Goal: Task Accomplishment & Management: Manage account settings

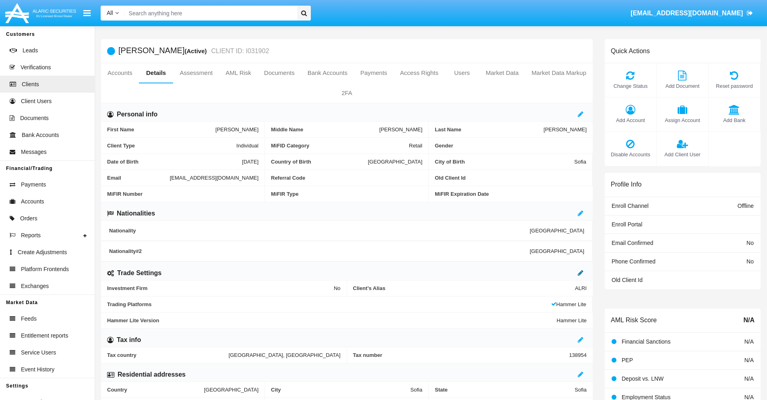
click at [580, 272] on icon at bounding box center [580, 272] width 6 height 6
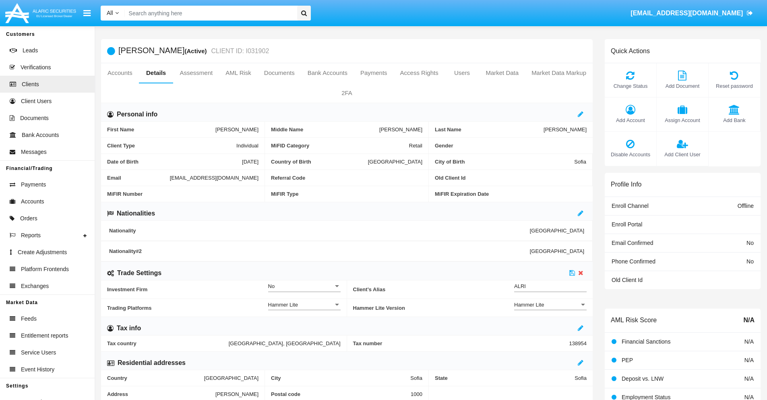
click at [550, 304] on div "Hammer Lite" at bounding box center [546, 304] width 65 height 7
click at [550, 309] on span "Hammer Lite Plus" at bounding box center [550, 309] width 72 height 16
click at [572, 272] on icon at bounding box center [572, 272] width 6 height 6
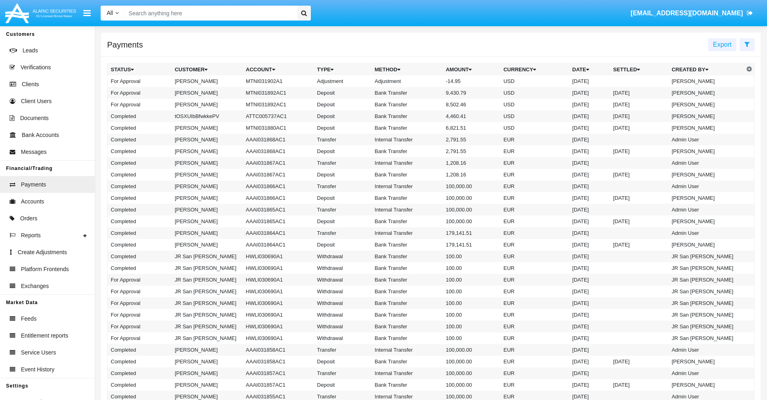
click at [274, 81] on td "MTNI031902A1" at bounding box center [278, 81] width 71 height 12
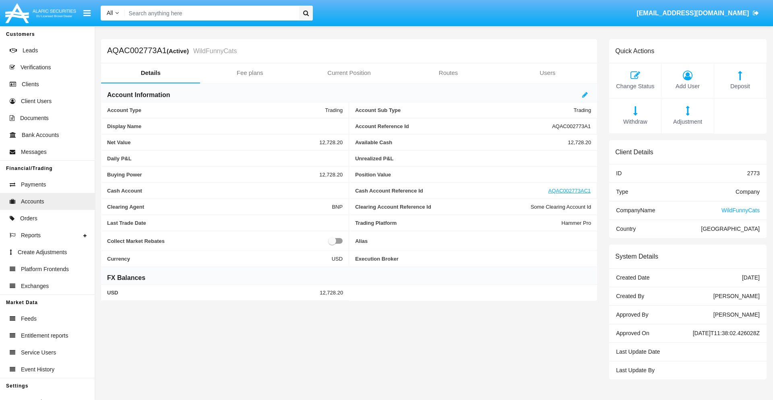
click at [687, 122] on span "Adjustment" at bounding box center [687, 122] width 44 height 9
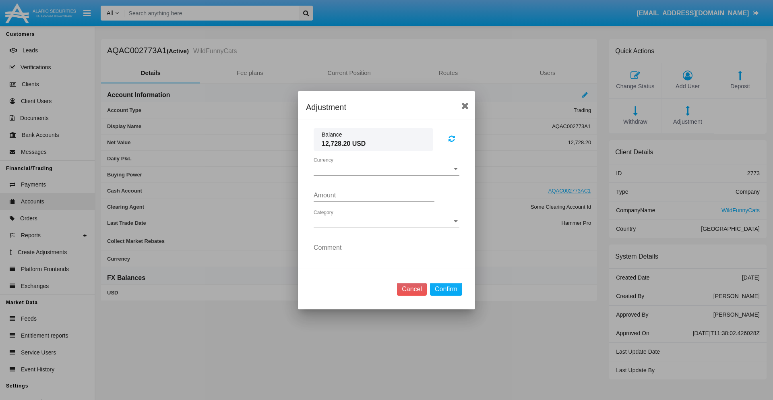
click at [386, 169] on span "Currency" at bounding box center [382, 168] width 138 height 7
click at [386, 175] on span "USD" at bounding box center [386, 174] width 146 height 19
click at [386, 221] on span "Category" at bounding box center [382, 221] width 138 height 7
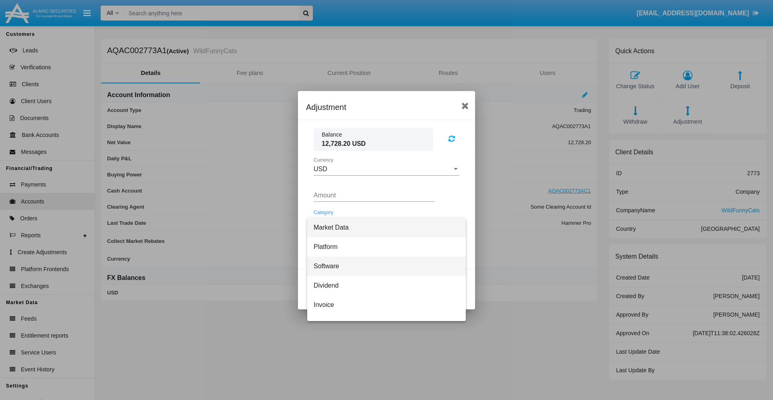
click at [383, 266] on span "Software" at bounding box center [386, 265] width 146 height 19
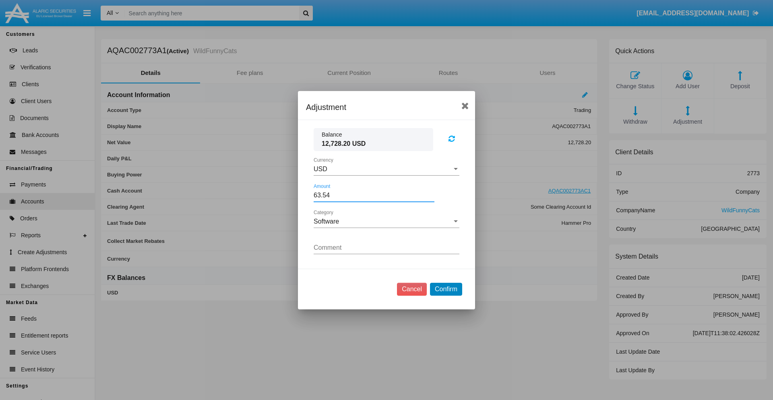
click at [445, 289] on button "Confirm" at bounding box center [446, 289] width 32 height 13
type input "63.5400"
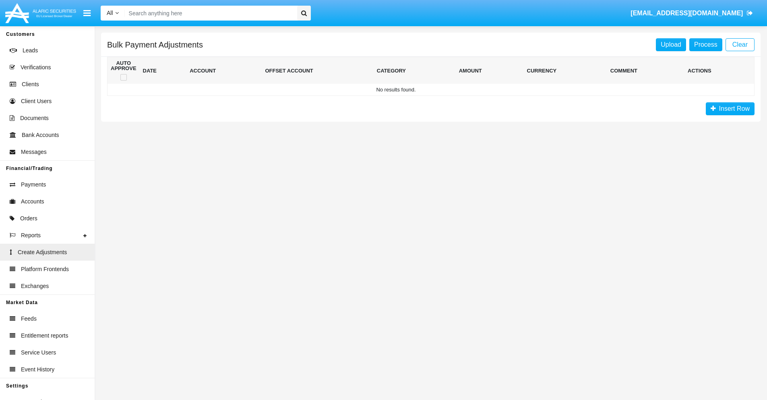
click at [730, 109] on span "Insert Row" at bounding box center [733, 108] width 34 height 7
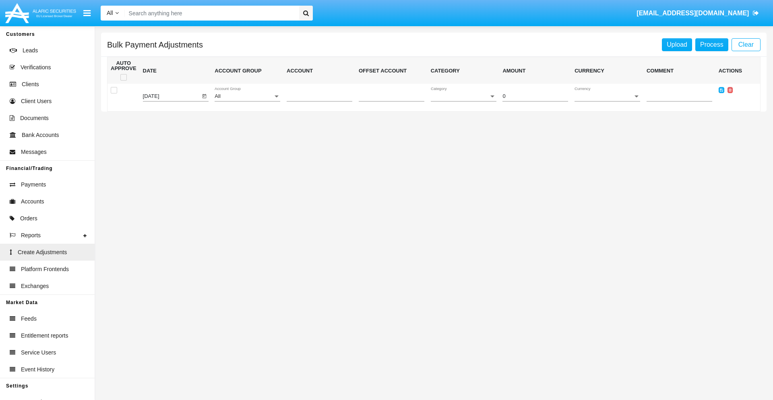
click at [247, 96] on div "All" at bounding box center [243, 96] width 58 height 6
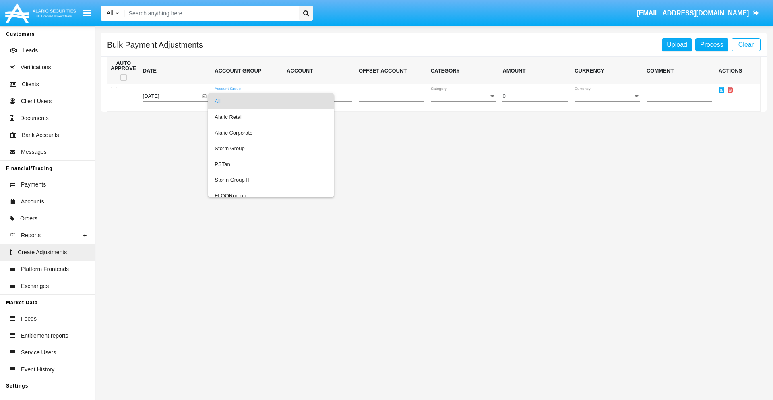
scroll to position [760, 0]
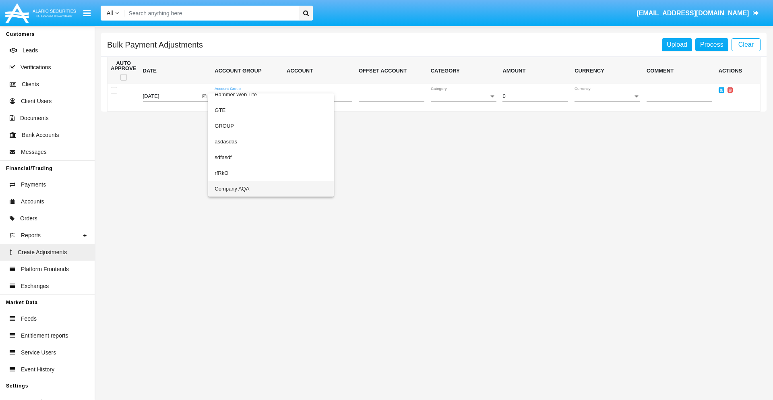
click at [254, 188] on span "Company AQA" at bounding box center [270, 189] width 113 height 16
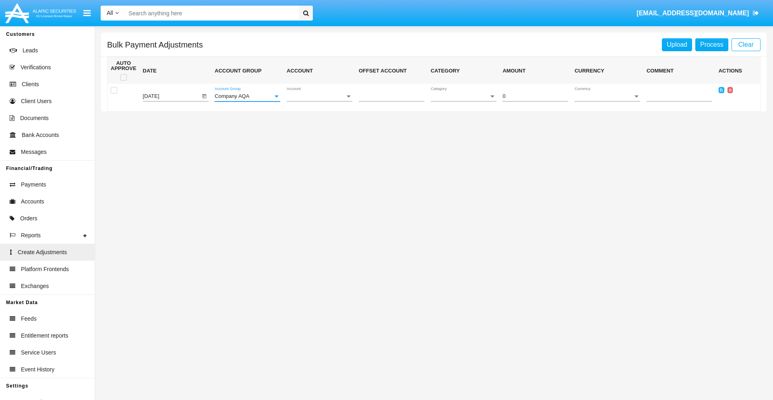
click at [319, 96] on span "Account" at bounding box center [316, 96] width 58 height 6
click at [316, 132] on span "AQAC002773A2" at bounding box center [320, 133] width 66 height 16
click at [463, 96] on span "Category" at bounding box center [460, 96] width 58 height 6
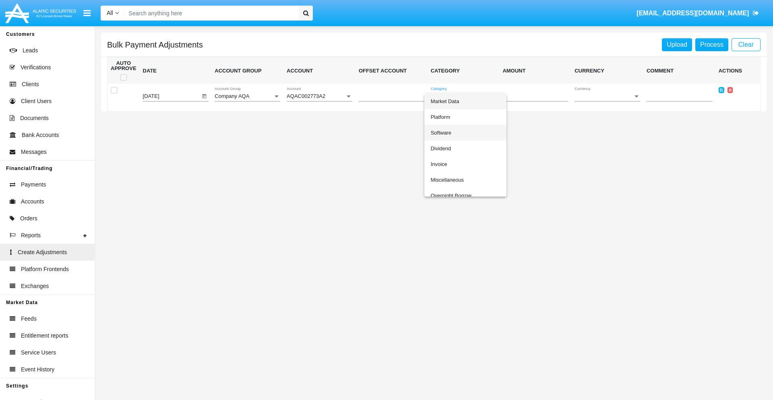
click at [465, 132] on span "Software" at bounding box center [465, 133] width 69 height 16
type input "-35.1"
click at [607, 96] on span "Currency" at bounding box center [603, 96] width 58 height 6
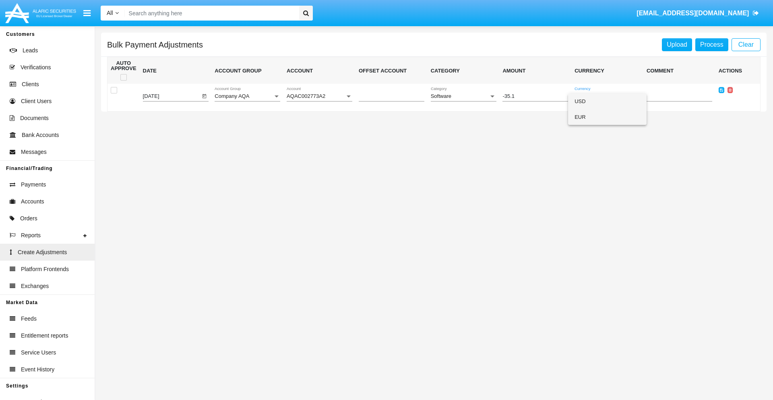
click at [607, 117] on span "EUR" at bounding box center [607, 117] width 66 height 16
click at [721, 90] on icon at bounding box center [721, 90] width 3 height 4
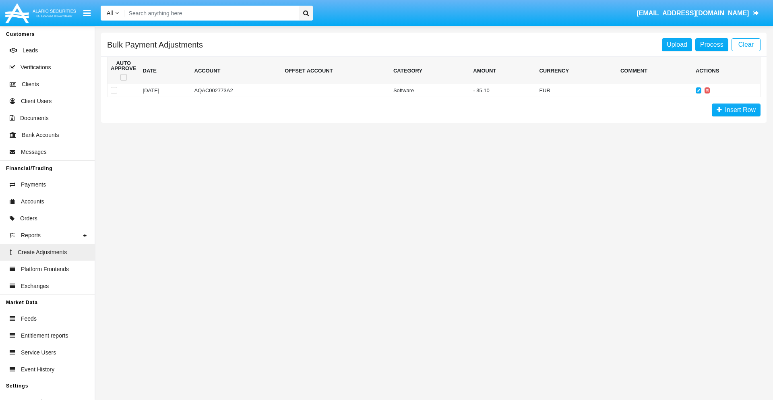
click at [123, 77] on span at bounding box center [123, 77] width 6 height 6
click at [123, 80] on input "checkbox" at bounding box center [123, 80] width 0 height 0
checkbox input "true"
click at [711, 44] on link "Process" at bounding box center [711, 44] width 33 height 13
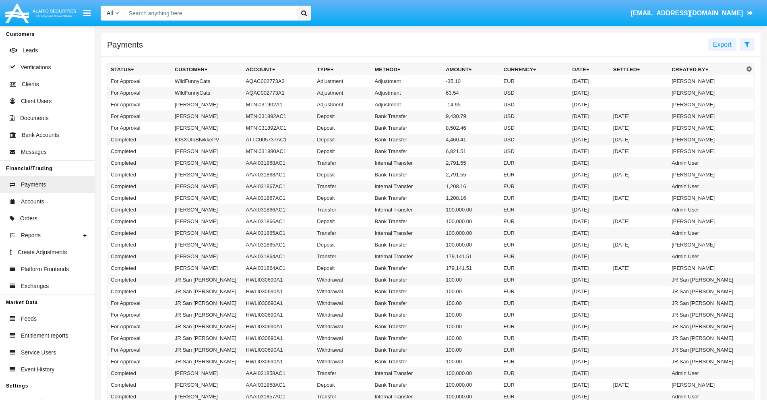
click at [431, 81] on td "Adjustment" at bounding box center [406, 81] width 71 height 12
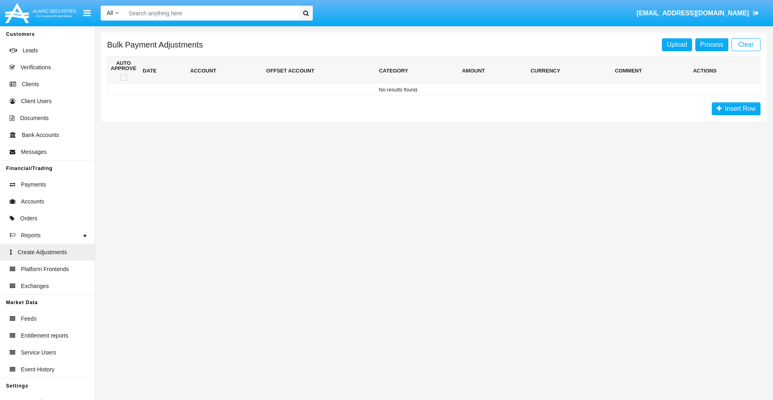
click at [736, 109] on span "Insert Row" at bounding box center [739, 108] width 34 height 7
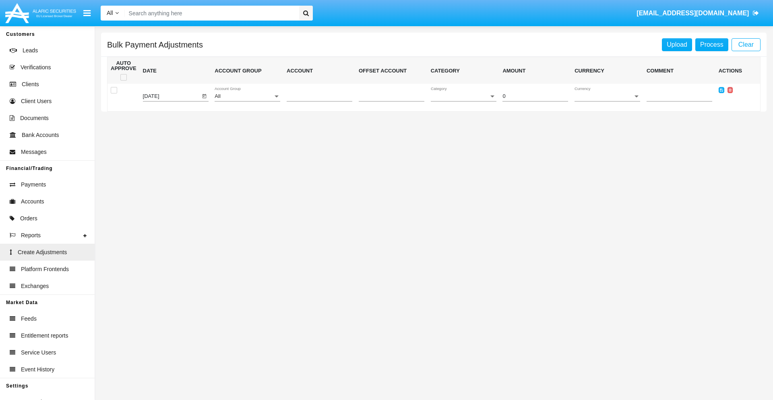
click at [247, 96] on div "All" at bounding box center [243, 96] width 58 height 6
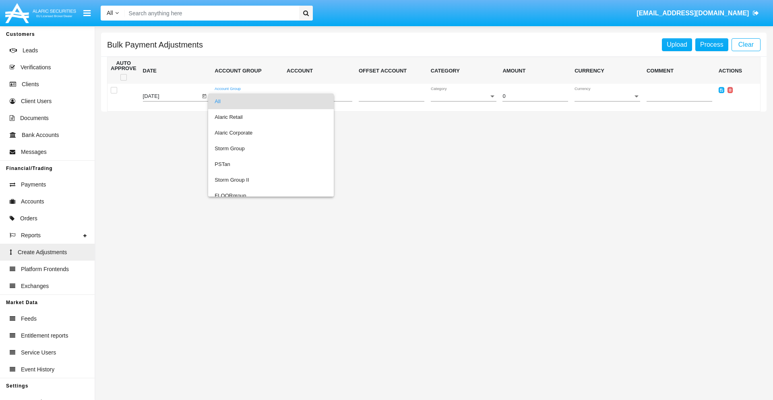
scroll to position [760, 0]
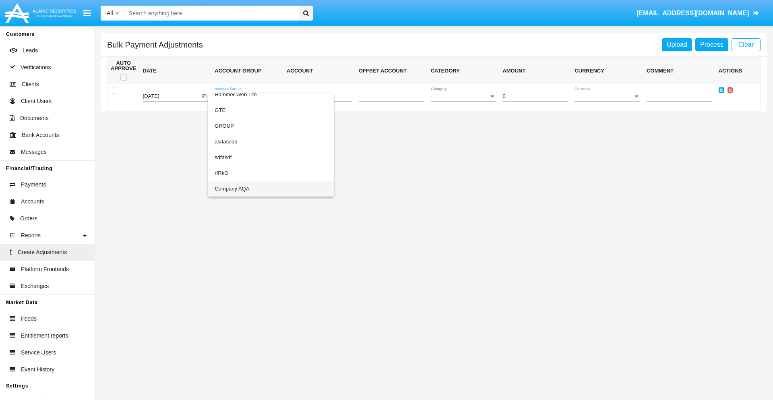
click at [254, 188] on span "Company AQA" at bounding box center [270, 189] width 113 height 16
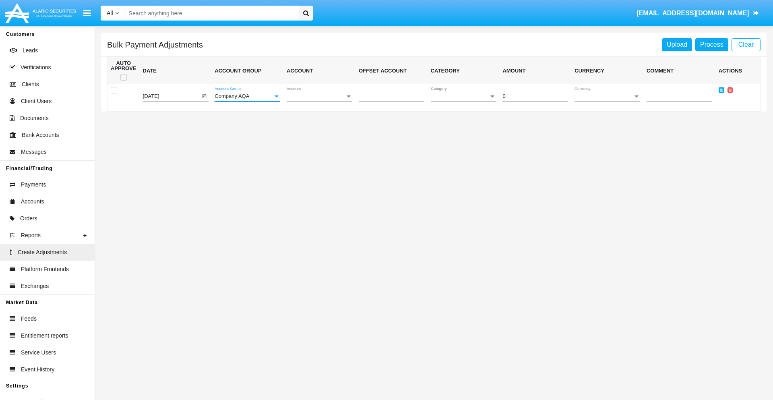
click at [319, 96] on span "Account" at bounding box center [316, 96] width 58 height 6
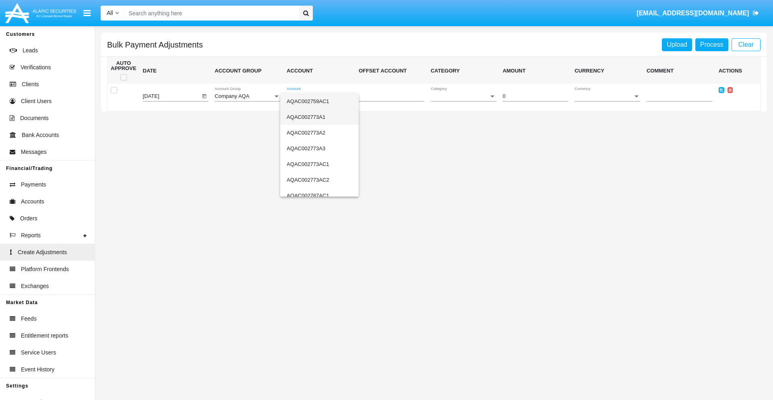
click at [316, 117] on span "AQAC002773A1" at bounding box center [320, 117] width 66 height 16
click at [463, 96] on span "Category" at bounding box center [460, 96] width 58 height 6
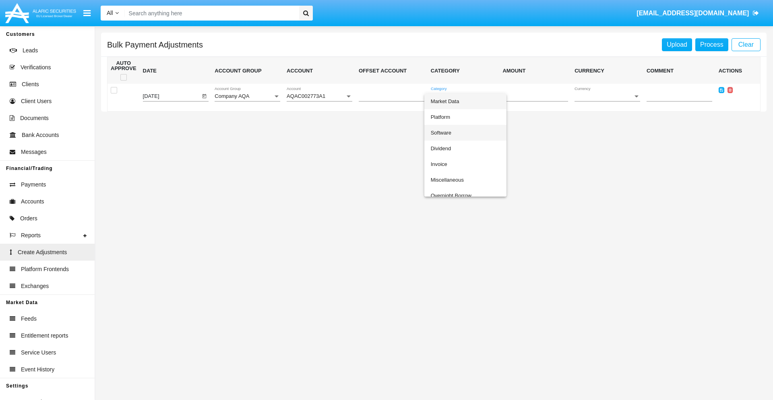
click at [465, 132] on span "Software" at bounding box center [465, 133] width 69 height 16
type input "-52.89"
click at [607, 96] on span "Currency" at bounding box center [603, 96] width 58 height 6
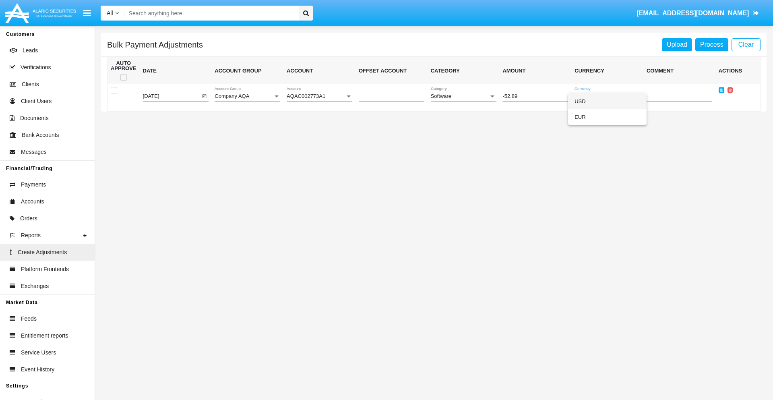
click at [607, 101] on span "USD" at bounding box center [607, 101] width 66 height 16
click at [721, 90] on icon at bounding box center [721, 90] width 3 height 4
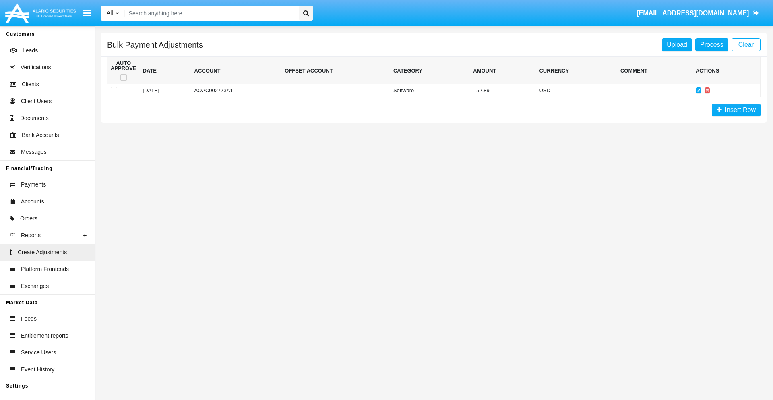
click at [123, 77] on span at bounding box center [123, 77] width 6 height 6
click at [123, 80] on input "checkbox" at bounding box center [123, 80] width 0 height 0
checkbox input "true"
click at [711, 44] on link "Process" at bounding box center [711, 44] width 33 height 13
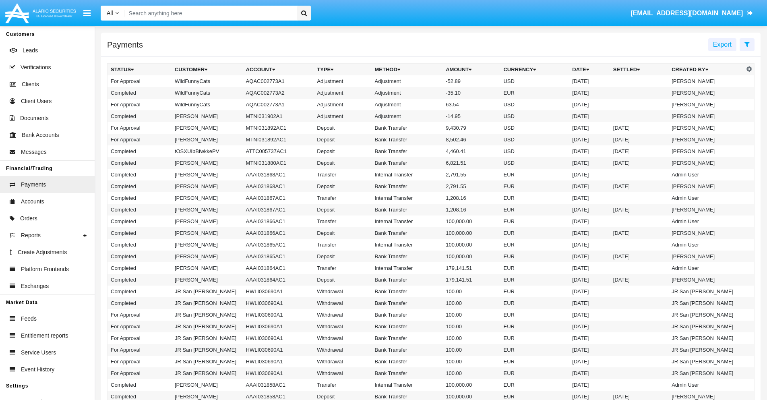
click at [431, 81] on td "Adjustment" at bounding box center [406, 81] width 71 height 12
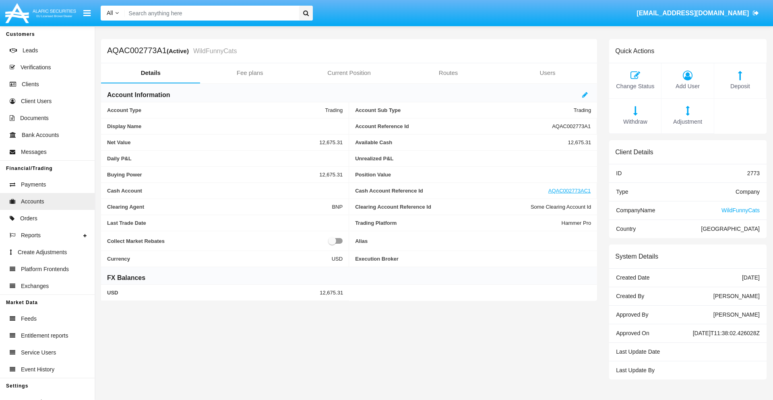
click at [740, 86] on span "Deposit" at bounding box center [740, 86] width 44 height 9
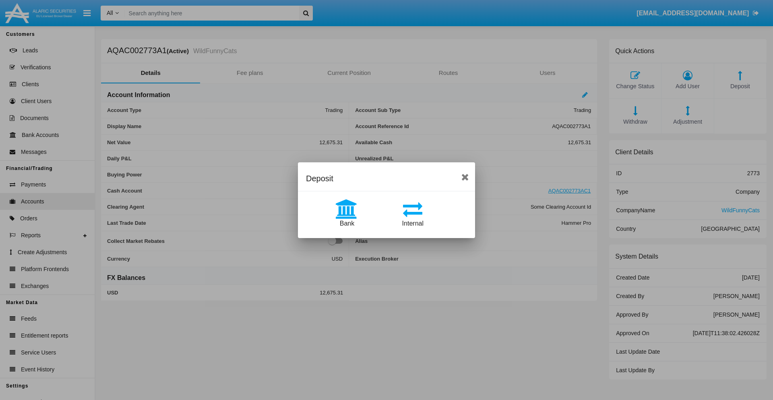
click at [346, 223] on span "Bank" at bounding box center [347, 223] width 14 height 7
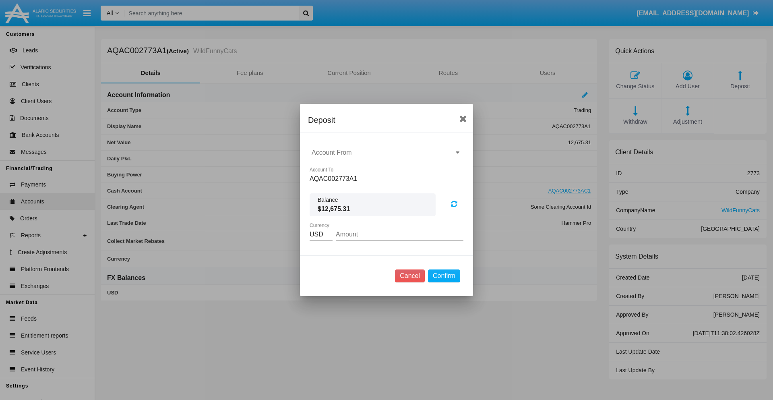
click at [386, 153] on input "Account From" at bounding box center [386, 152] width 150 height 7
click at [329, 168] on span "ACDC" at bounding box center [329, 168] width 18 height 7
type input "ACDC"
type input "22.67"
click at [443, 276] on button "Confirm" at bounding box center [444, 275] width 32 height 13
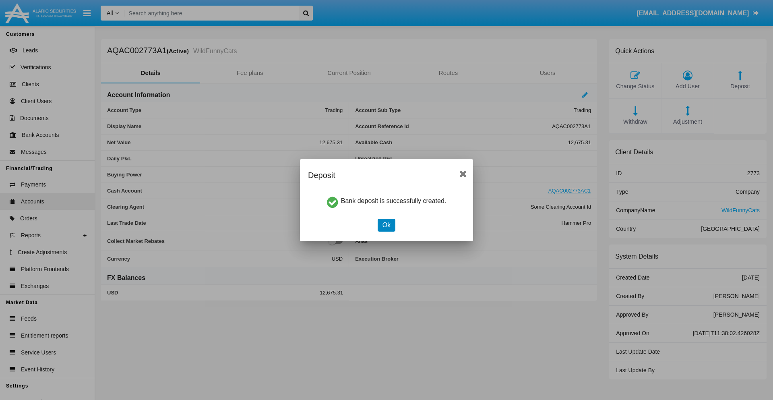
click at [386, 225] on button "Ok" at bounding box center [386, 225] width 18 height 13
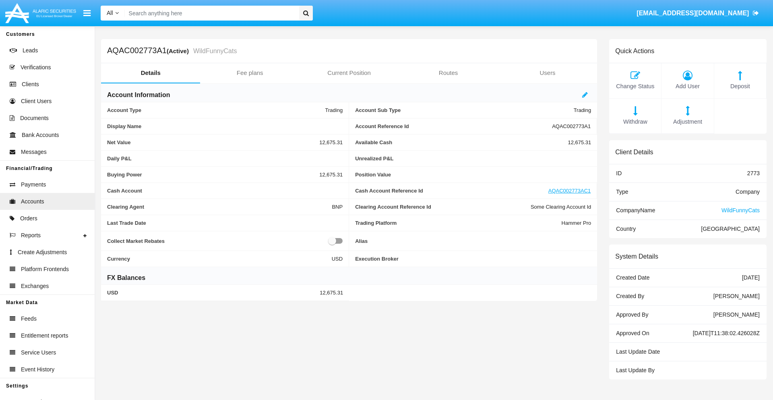
click at [740, 86] on span "Deposit" at bounding box center [740, 86] width 44 height 9
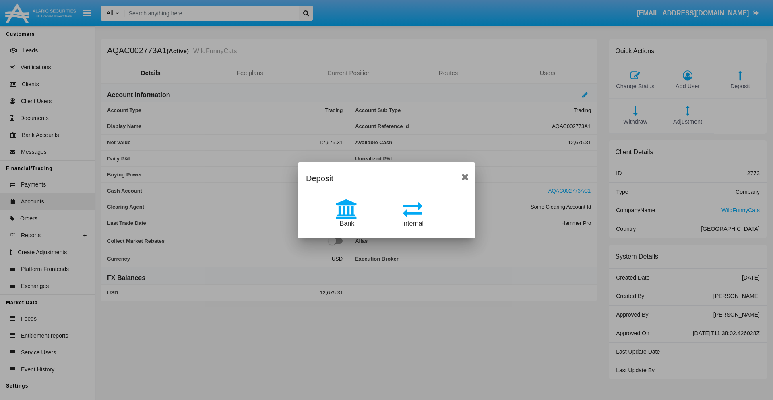
click at [412, 223] on span "Internal" at bounding box center [412, 223] width 21 height 7
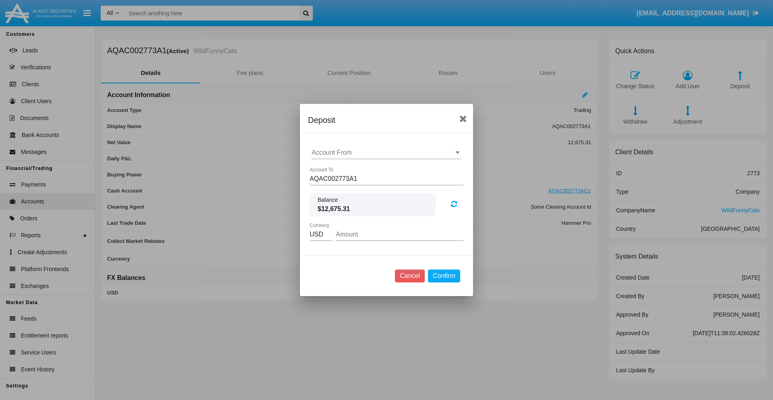
click at [386, 153] on input "Account From" at bounding box center [386, 152] width 150 height 7
click at [346, 188] on span "AQAC002773AC1" at bounding box center [346, 187] width 52 height 7
type input "AQAC002773AC1"
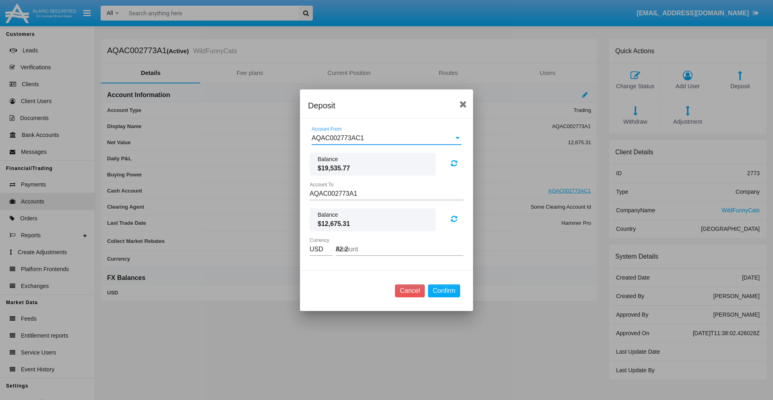
type input "82.23"
click at [443, 290] on button "Confirm" at bounding box center [444, 290] width 32 height 13
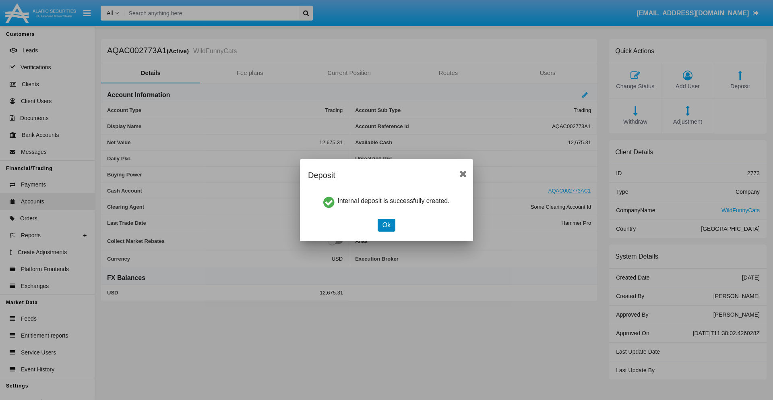
click at [386, 225] on button "Ok" at bounding box center [386, 225] width 18 height 13
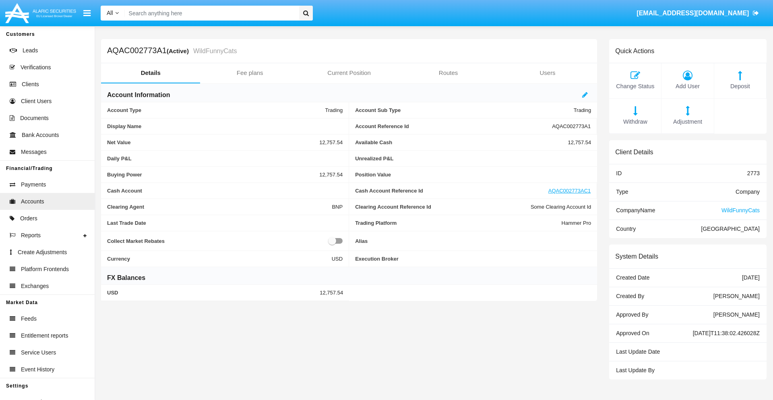
click at [635, 122] on span "Withdraw" at bounding box center [635, 122] width 44 height 9
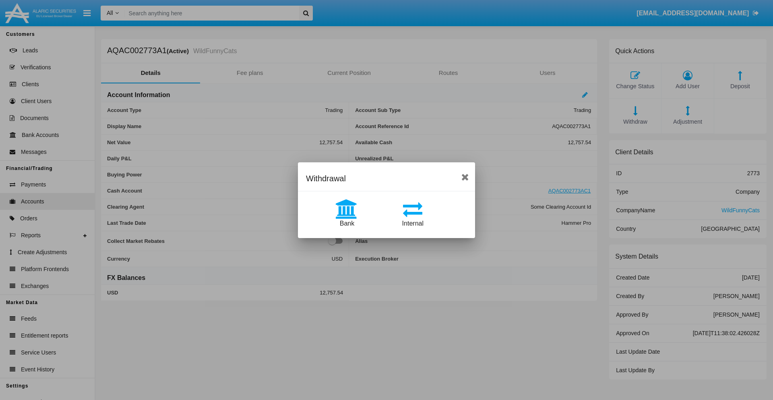
click at [412, 223] on span "Internal" at bounding box center [412, 223] width 21 height 7
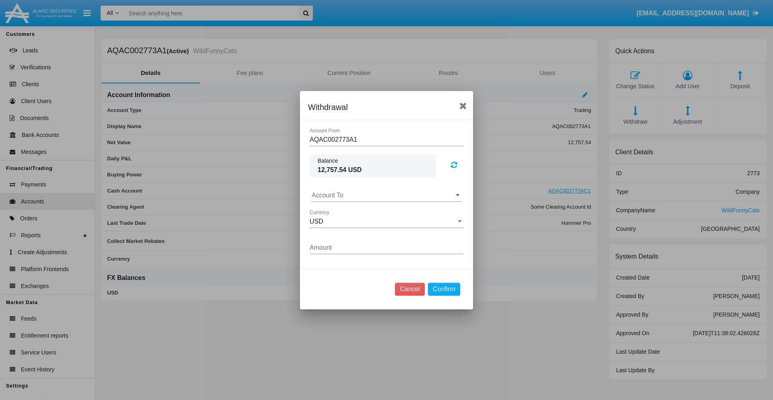
click at [386, 195] on input "Account To" at bounding box center [386, 195] width 150 height 7
click at [346, 230] on span "AQAC002773AC1" at bounding box center [346, 230] width 52 height 7
type input "AQAC002773AC1"
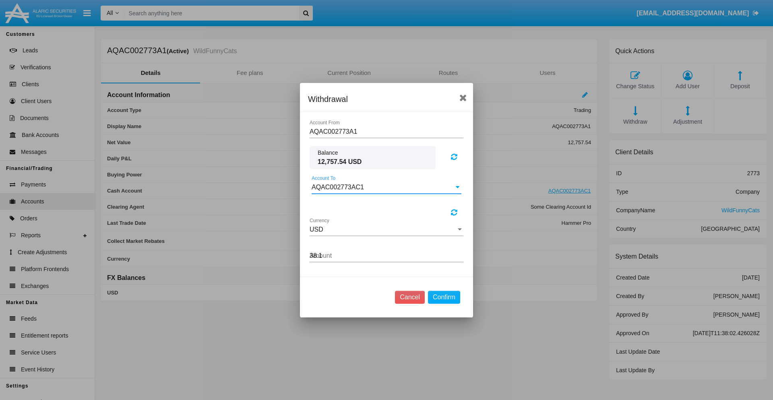
type input "38.14"
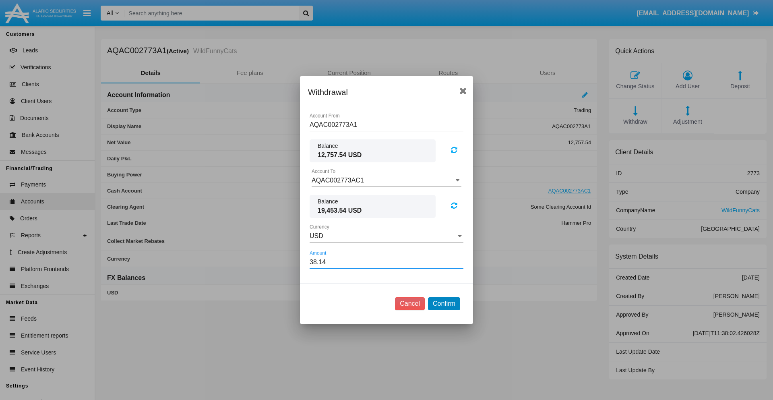
click at [443, 303] on button "Confirm" at bounding box center [444, 303] width 32 height 13
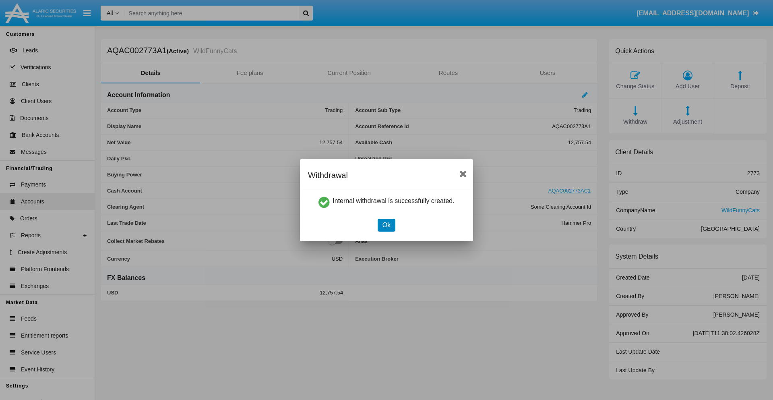
click at [386, 225] on button "Ok" at bounding box center [386, 225] width 18 height 13
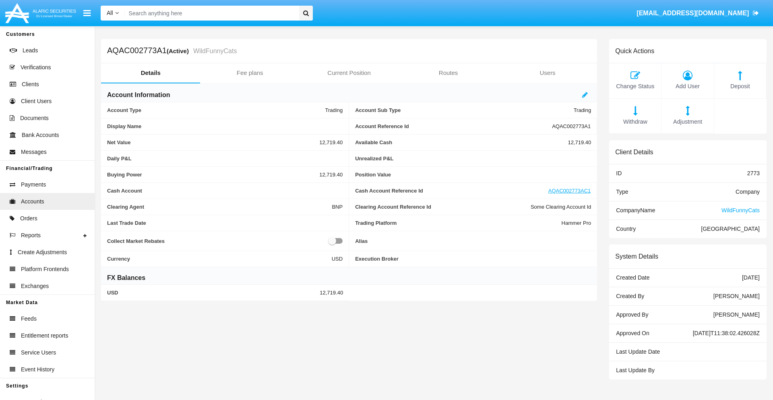
click at [635, 122] on span "Withdraw" at bounding box center [635, 122] width 44 height 9
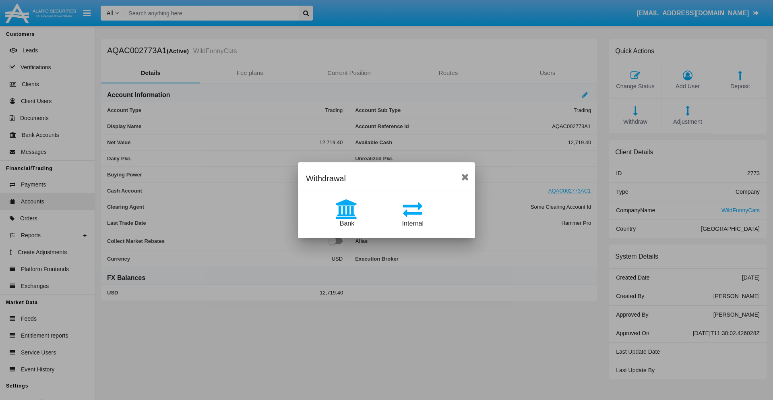
click at [346, 223] on span "Bank" at bounding box center [347, 223] width 14 height 7
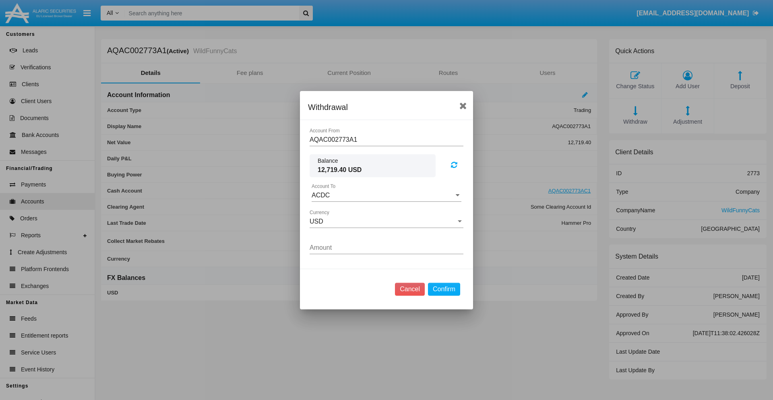
click at [386, 195] on input "ACDC" at bounding box center [386, 195] width 150 height 7
click at [329, 211] on span "ACDC" at bounding box center [329, 211] width 18 height 7
type input "ACDC"
type input "97.87"
click at [443, 289] on button "Confirm" at bounding box center [444, 289] width 32 height 13
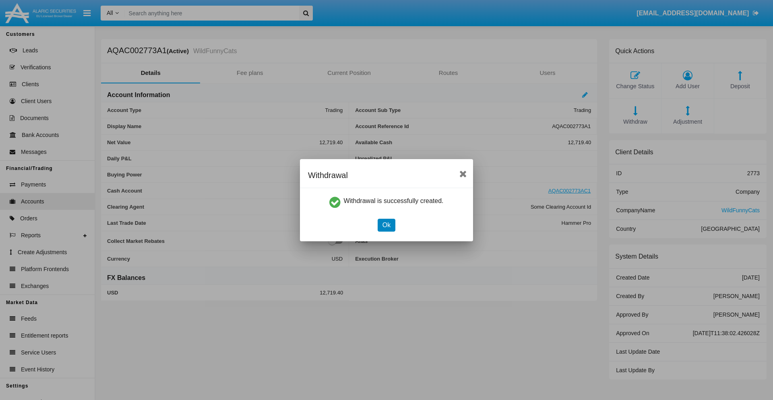
click at [386, 225] on button "Ok" at bounding box center [386, 225] width 18 height 13
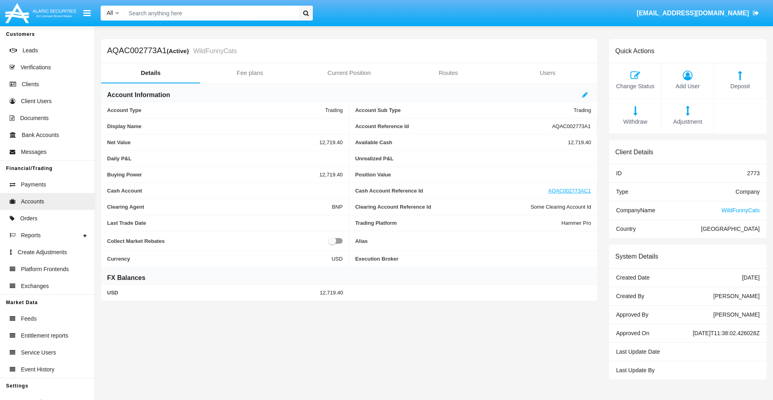
click at [687, 122] on span "Adjustment" at bounding box center [687, 122] width 44 height 9
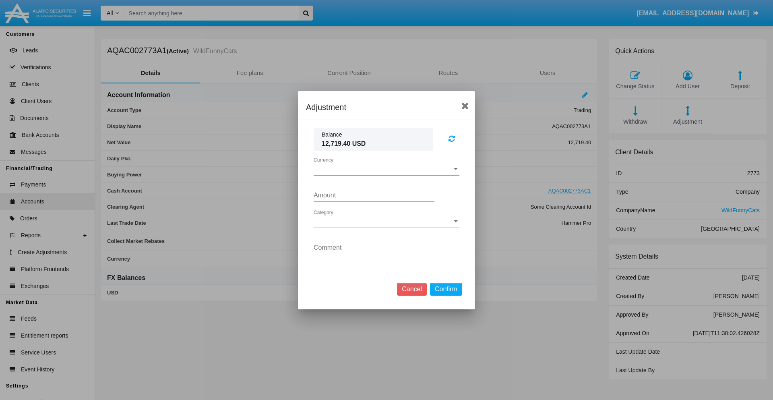
click at [386, 169] on span "Currency" at bounding box center [382, 168] width 138 height 7
click at [386, 175] on span "USD" at bounding box center [386, 174] width 146 height 19
click at [386, 221] on span "Category" at bounding box center [382, 221] width 138 height 7
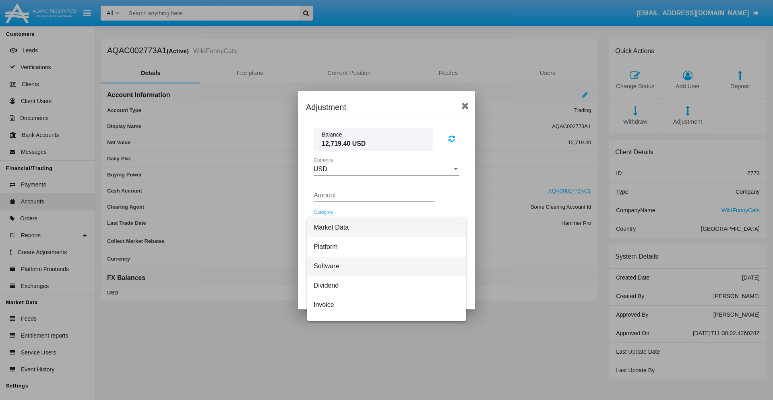
click at [383, 266] on span "Software" at bounding box center [386, 265] width 146 height 19
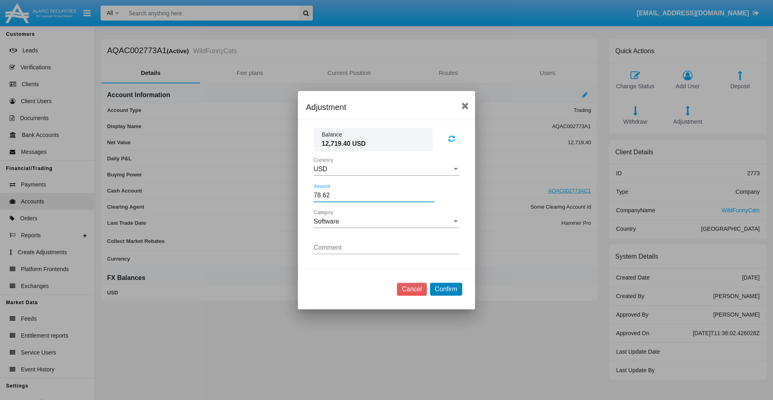
click at [445, 289] on button "Confirm" at bounding box center [446, 289] width 32 height 13
type input "78.6200"
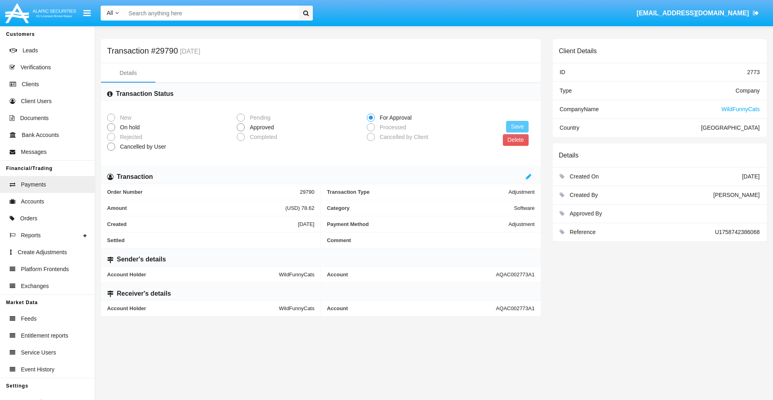
click at [260, 127] on span "Approved" at bounding box center [260, 127] width 31 height 8
click at [241, 131] on input "Approved" at bounding box center [240, 131] width 0 height 0
radio input "true"
click at [517, 126] on button "Save" at bounding box center [517, 127] width 23 height 12
click at [511, 140] on button "Delete" at bounding box center [512, 140] width 26 height 12
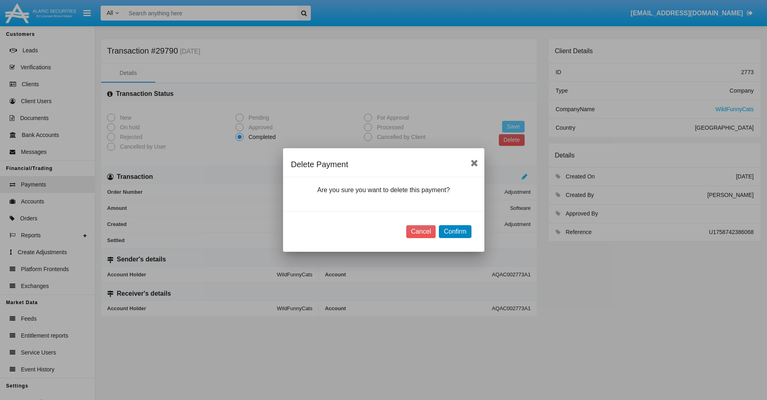
click at [455, 231] on button "Confirm" at bounding box center [455, 231] width 32 height 13
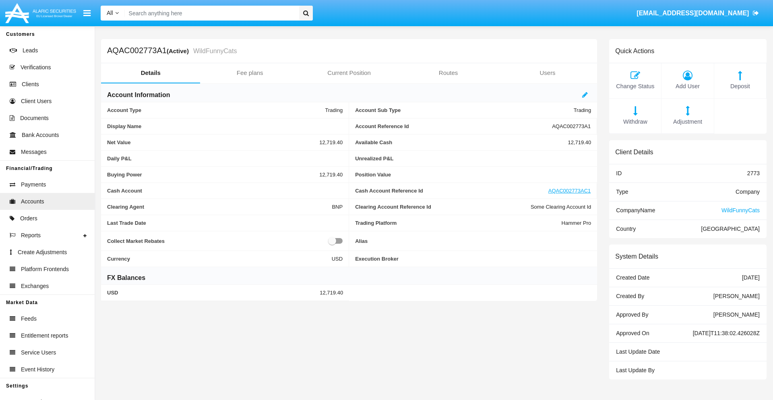
click at [740, 86] on span "Deposit" at bounding box center [740, 86] width 44 height 9
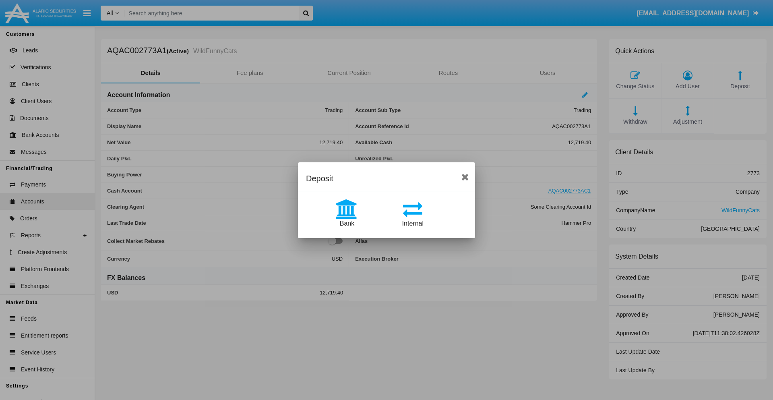
click at [346, 223] on span "Bank" at bounding box center [347, 223] width 14 height 7
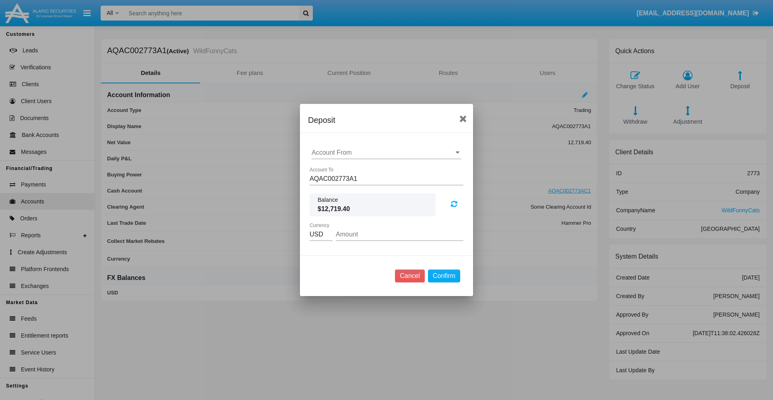
click at [386, 153] on input "Account From" at bounding box center [386, 152] width 150 height 7
click at [329, 168] on span "ACDC" at bounding box center [329, 168] width 18 height 7
type input "ACDC"
type input "5.27"
click at [443, 276] on button "Confirm" at bounding box center [444, 275] width 32 height 13
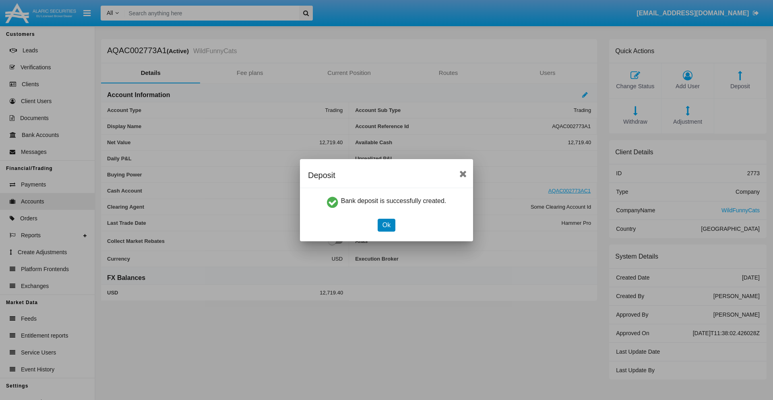
click at [386, 225] on button "Ok" at bounding box center [386, 225] width 18 height 13
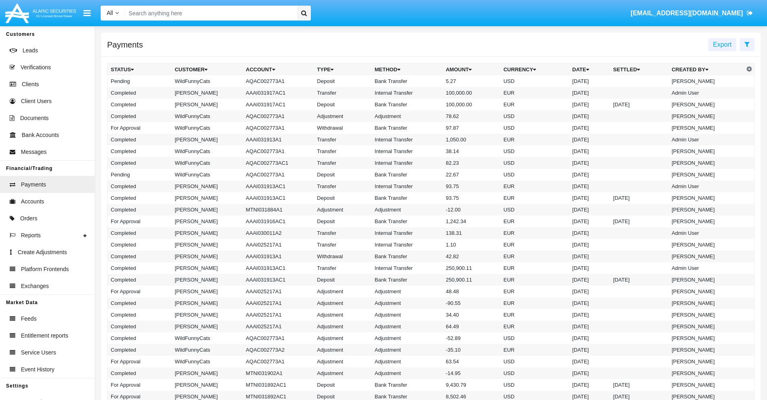
click at [431, 81] on td "Bank Transfer" at bounding box center [406, 81] width 71 height 12
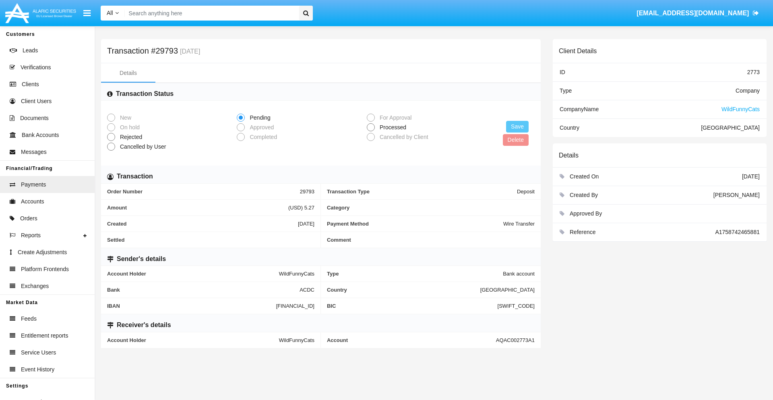
click at [391, 127] on span "Processed" at bounding box center [391, 127] width 33 height 8
click at [371, 131] on input "Processed" at bounding box center [370, 131] width 0 height 0
radio input "true"
click at [517, 126] on button "Save" at bounding box center [517, 127] width 23 height 12
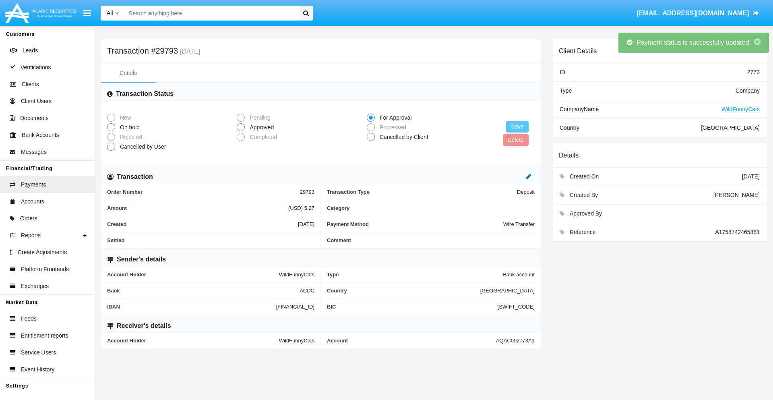
click at [528, 176] on icon at bounding box center [529, 176] width 6 height 6
type input "49.18"
click at [520, 176] on icon at bounding box center [520, 176] width 6 height 6
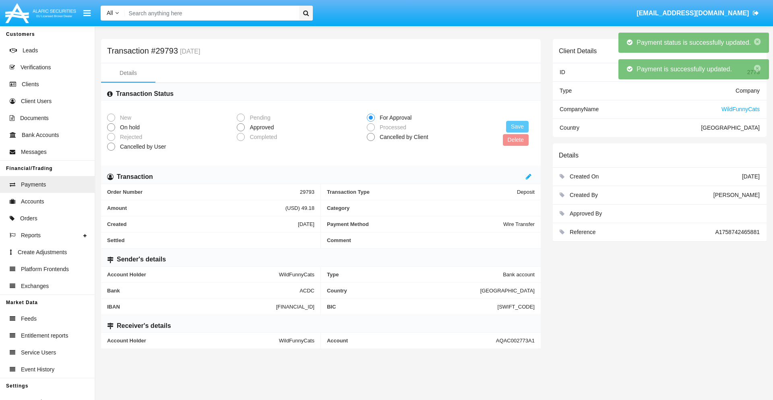
click at [260, 127] on span "Approved" at bounding box center [260, 127] width 31 height 8
click at [241, 131] on input "Approved" at bounding box center [240, 131] width 0 height 0
radio input "true"
click at [517, 126] on button "Save" at bounding box center [517, 127] width 23 height 12
